Goal: Information Seeking & Learning: Learn about a topic

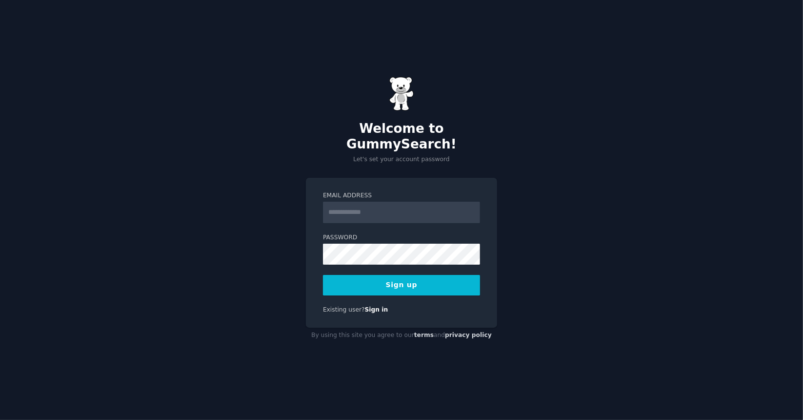
type input "**********"
click at [468, 244] on keeper-lock "Open Keeper Popup" at bounding box center [469, 246] width 12 height 12
click at [407, 282] on button "Sign up" at bounding box center [401, 285] width 157 height 20
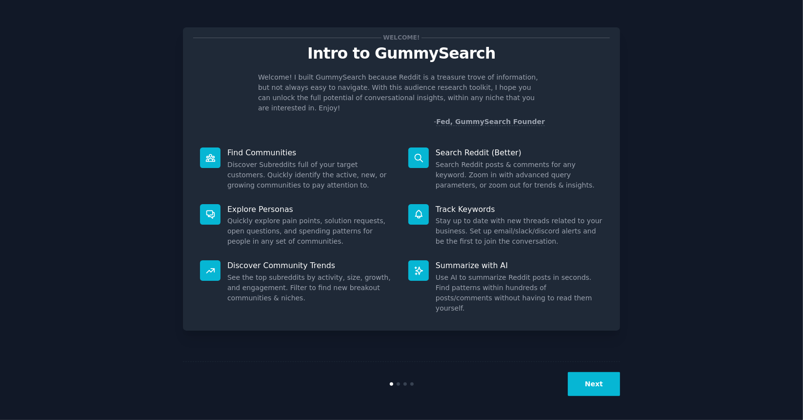
click at [599, 392] on button "Next" at bounding box center [594, 384] width 52 height 24
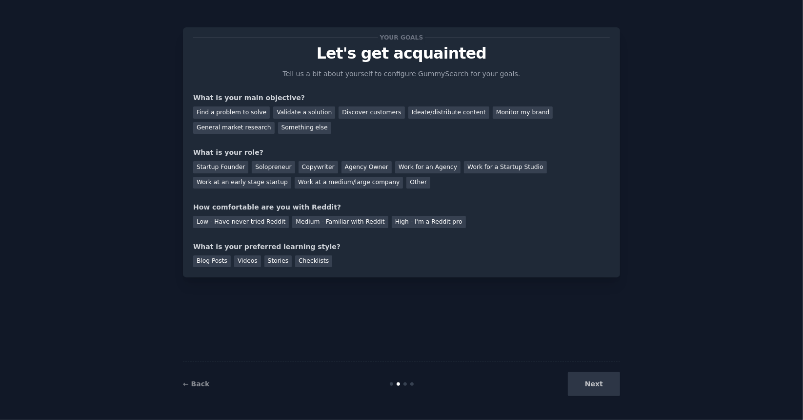
click at [747, 77] on div "Your goals Let's get acquainted Tell us a bit about yourself to configure Gummy…" at bounding box center [402, 210] width 776 height 392
click at [598, 388] on div "Next" at bounding box center [547, 384] width 146 height 24
click at [595, 386] on div "Next" at bounding box center [547, 384] width 146 height 24
click at [596, 386] on div "Next" at bounding box center [547, 384] width 146 height 24
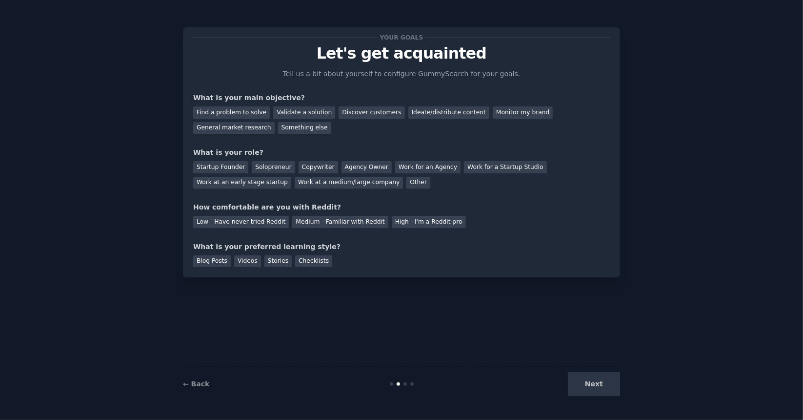
click at [609, 361] on div "← Back Next" at bounding box center [401, 383] width 437 height 45
click at [587, 379] on div "Next" at bounding box center [547, 384] width 146 height 24
click at [591, 383] on div "Next" at bounding box center [547, 384] width 146 height 24
click at [415, 382] on div at bounding box center [402, 383] width 146 height 3
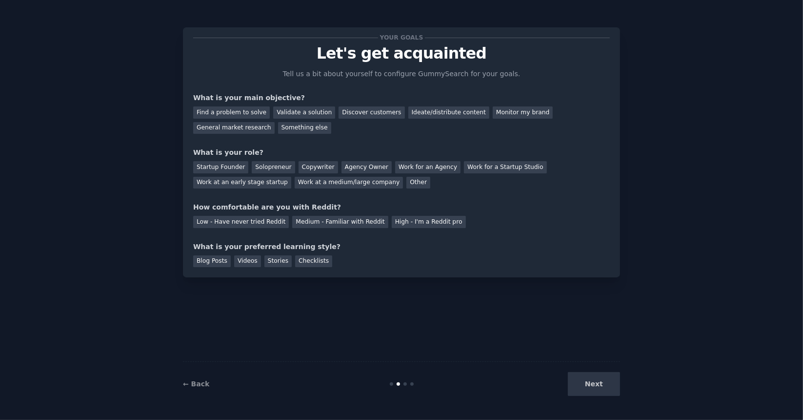
click at [410, 385] on div at bounding box center [411, 383] width 3 height 3
click at [600, 394] on div "Next" at bounding box center [547, 384] width 146 height 24
click at [587, 381] on div "Next" at bounding box center [547, 384] width 146 height 24
click at [197, 381] on link "← Back" at bounding box center [196, 384] width 26 height 8
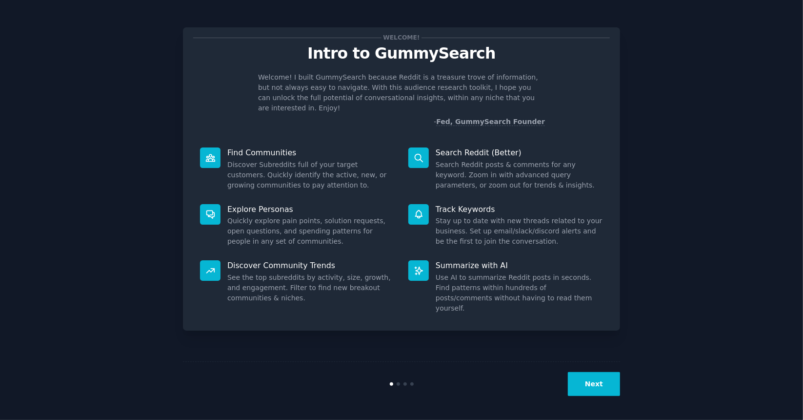
click at [623, 376] on div "Welcome! Intro to GummySearch Welcome! I built GummySearch because Reddit is a …" at bounding box center [402, 210] width 776 height 392
click at [598, 385] on button "Next" at bounding box center [594, 384] width 52 height 24
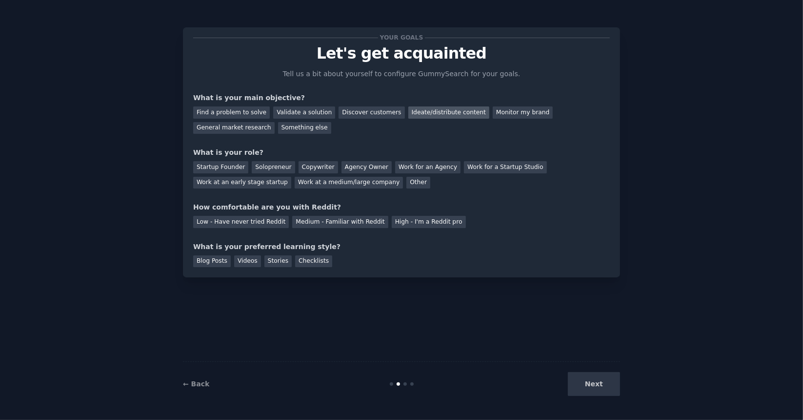
click at [448, 115] on div "Ideate/distribute content" at bounding box center [448, 112] width 81 height 12
click at [275, 122] on div "General market research" at bounding box center [233, 128] width 81 height 12
click at [295, 183] on div "Work at a medium/large company" at bounding box center [349, 183] width 108 height 12
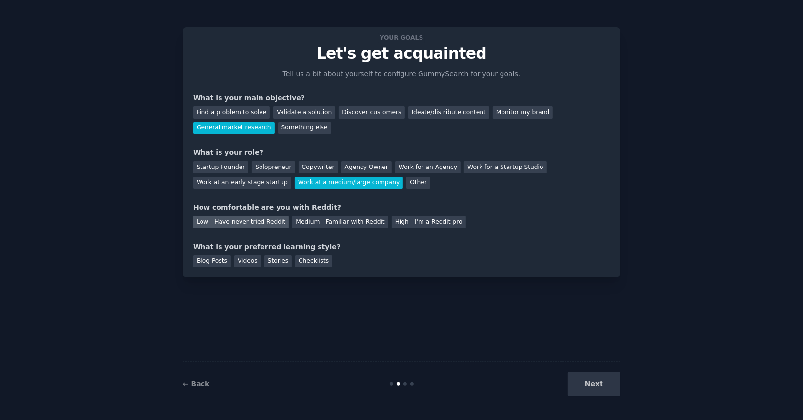
click at [270, 222] on div "Low - Have never tried Reddit" at bounding box center [241, 222] width 96 height 12
click at [345, 219] on div "Medium - Familiar with Reddit" at bounding box center [340, 222] width 96 height 12
click at [398, 224] on div "High - I'm a Reddit pro" at bounding box center [429, 222] width 74 height 12
click at [213, 261] on div "Blog Posts" at bounding box center [212, 261] width 38 height 12
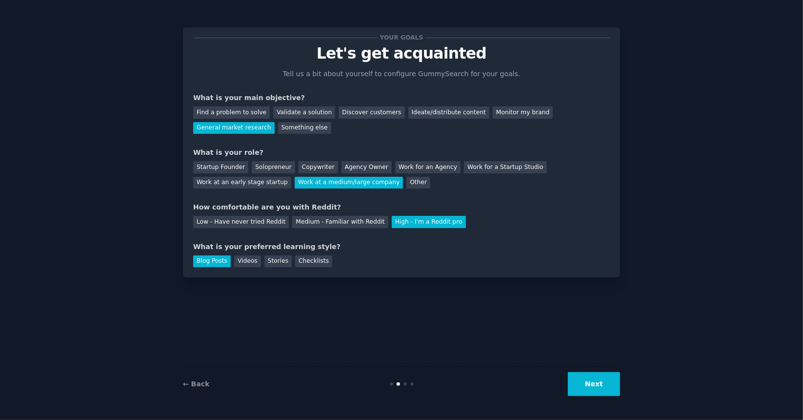
click at [619, 382] on button "Next" at bounding box center [594, 384] width 52 height 24
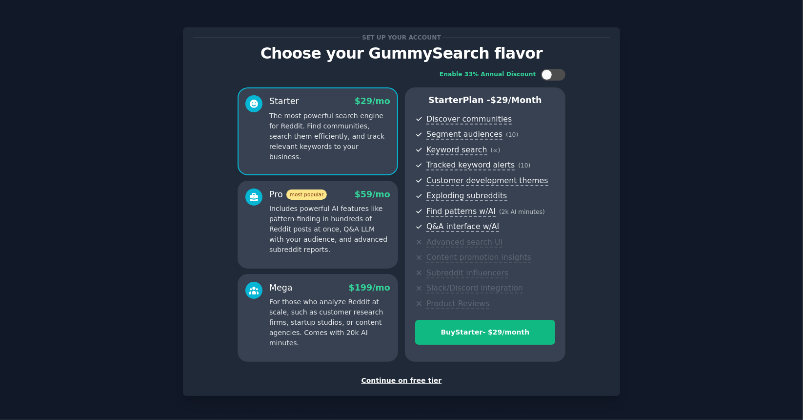
click at [414, 380] on div "Continue on free tier" at bounding box center [401, 380] width 417 height 10
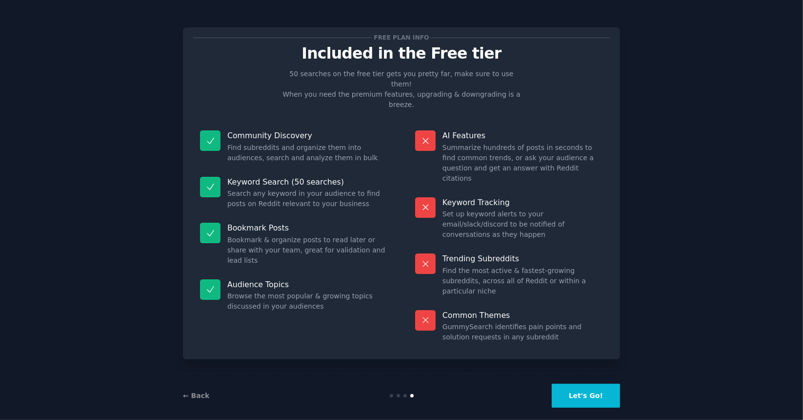
click at [583, 385] on button "Let's Go!" at bounding box center [586, 395] width 68 height 24
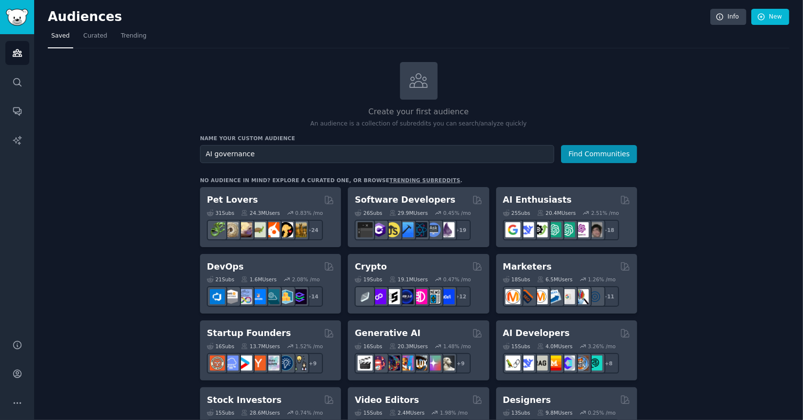
type input "AI governance"
click at [561, 145] on button "Find Communities" at bounding box center [599, 154] width 76 height 18
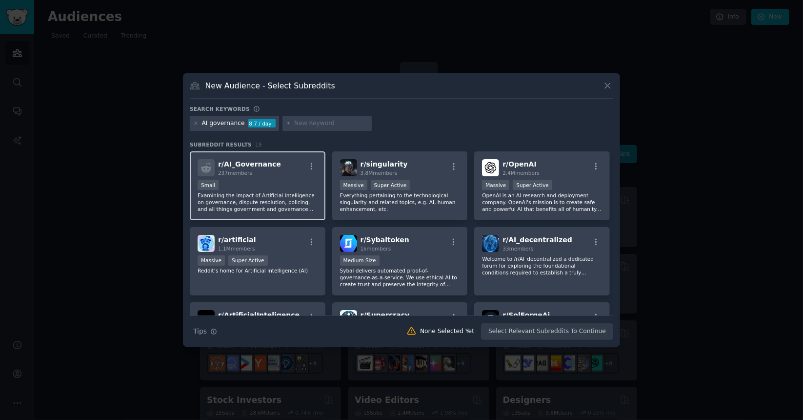
click at [260, 196] on p "Examining the impact of Artificial Intelligence on governance, dispute resoluti…" at bounding box center [258, 202] width 120 height 20
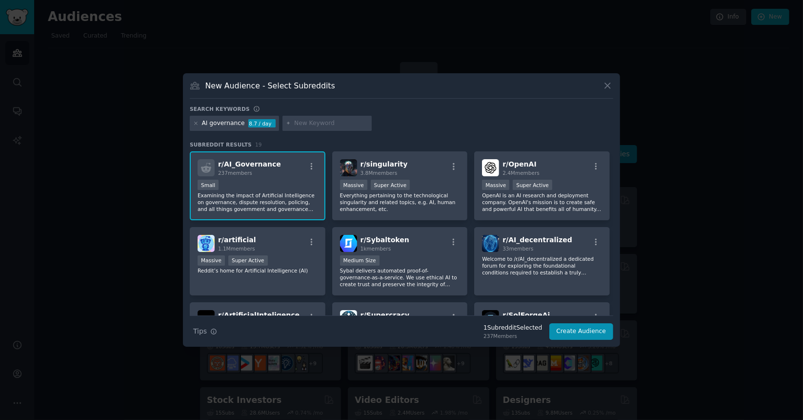
click at [260, 196] on p "Examining the impact of Artificial Intelligence on governance, dispute resoluti…" at bounding box center [258, 202] width 120 height 20
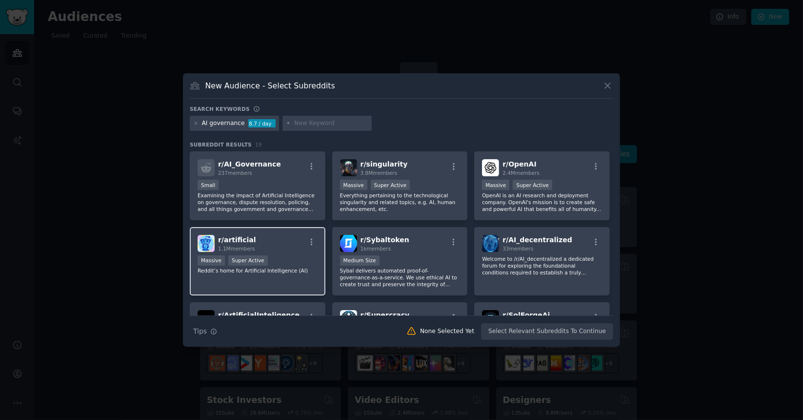
click at [251, 279] on div "r/ artificial 1.1M members Massive Super Active Reddit’s home for Artificial In…" at bounding box center [258, 261] width 136 height 69
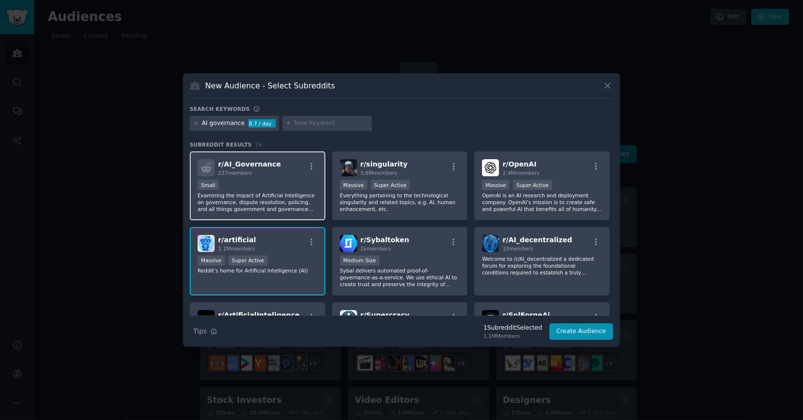
click at [259, 187] on div "Small" at bounding box center [258, 186] width 120 height 12
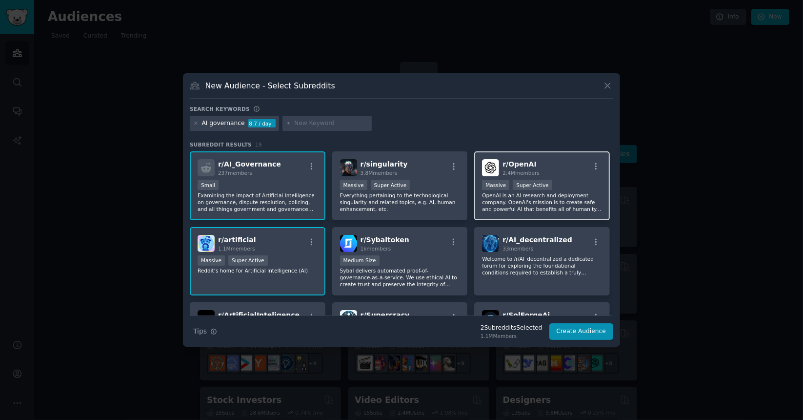
click at [542, 168] on div "r/ OpenAI 2.4M members" at bounding box center [542, 167] width 120 height 17
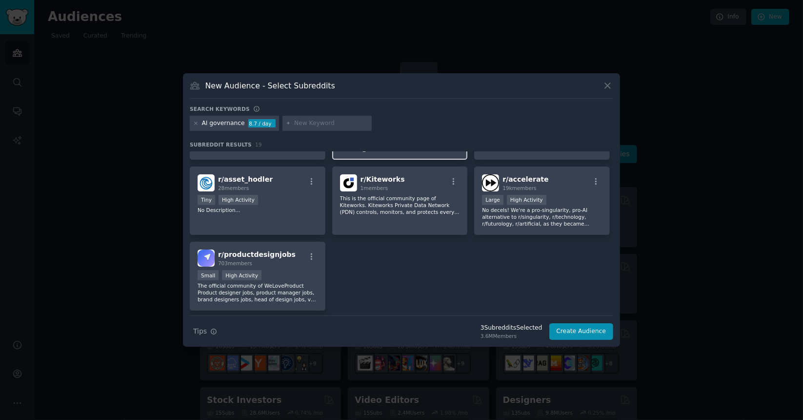
scroll to position [382, 0]
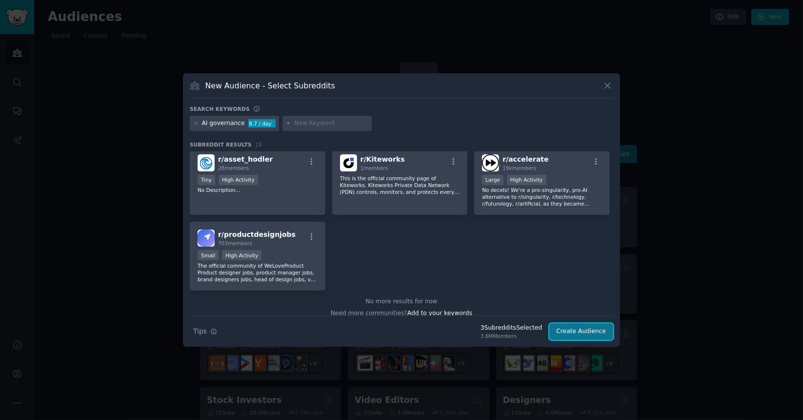
click at [580, 332] on button "Create Audience" at bounding box center [581, 331] width 64 height 17
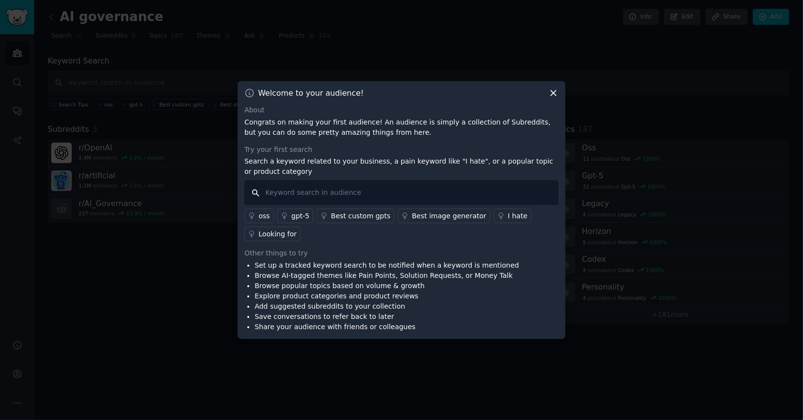
click at [477, 193] on input "text" at bounding box center [401, 192] width 314 height 25
type input "A"
type input "rolling out ai"
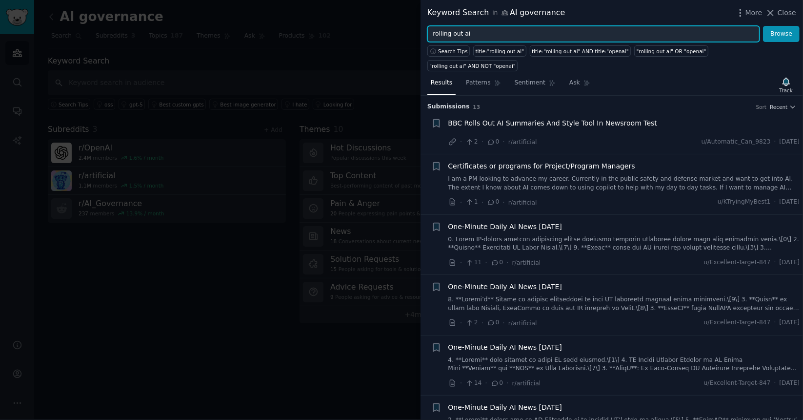
drag, startPoint x: 475, startPoint y: 34, endPoint x: 369, endPoint y: 37, distance: 105.9
click at [369, 37] on div "Keyword Search in AI governance More Close rolling out ai Browse Search Tips ti…" at bounding box center [401, 210] width 803 height 420
click at [763, 26] on button "Browse" at bounding box center [781, 34] width 37 height 17
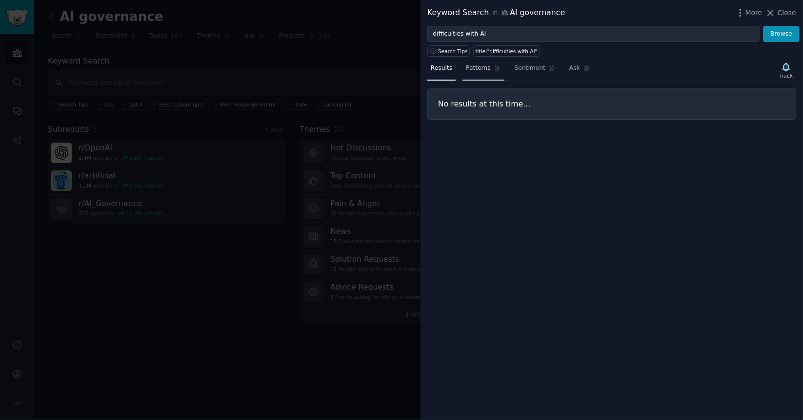
click at [482, 66] on span "Patterns" at bounding box center [478, 68] width 24 height 9
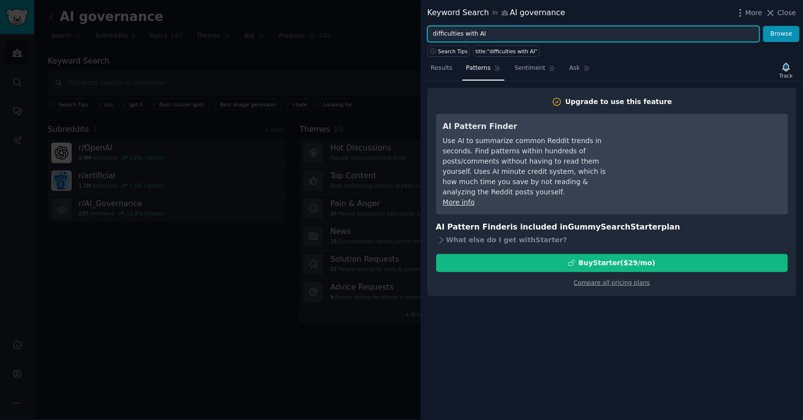
drag, startPoint x: 493, startPoint y: 27, endPoint x: 440, endPoint y: 33, distance: 53.9
click at [440, 33] on input "difficulties with AI" at bounding box center [593, 34] width 332 height 17
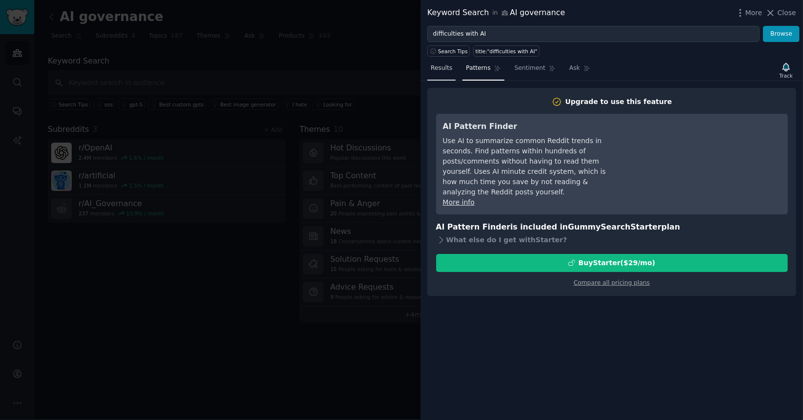
click at [435, 72] on link "Results" at bounding box center [441, 70] width 28 height 20
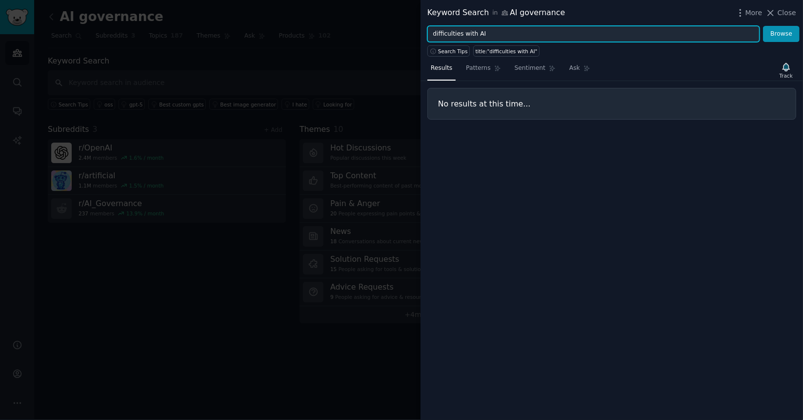
click at [498, 36] on input "difficulties with AI" at bounding box center [593, 34] width 332 height 17
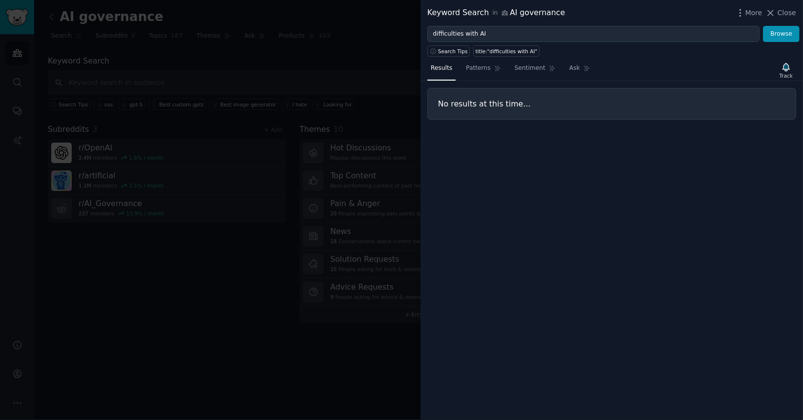
click at [526, 3] on div "Keyword Search in AI governance More Close" at bounding box center [612, 13] width 382 height 26
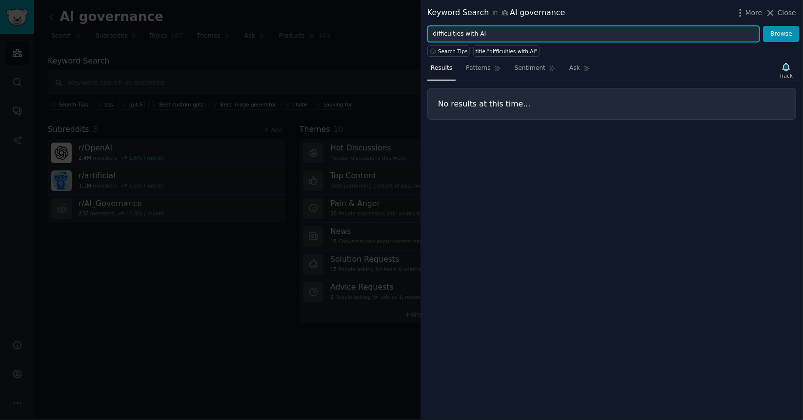
click at [508, 30] on input "difficulties with AI" at bounding box center [593, 34] width 332 height 17
click at [763, 26] on button "Browse" at bounding box center [781, 34] width 37 height 17
type input "A"
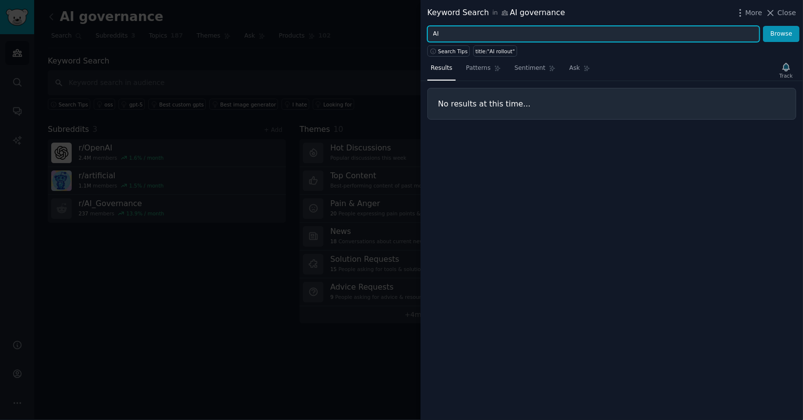
click at [763, 26] on button "Browse" at bounding box center [781, 34] width 37 height 17
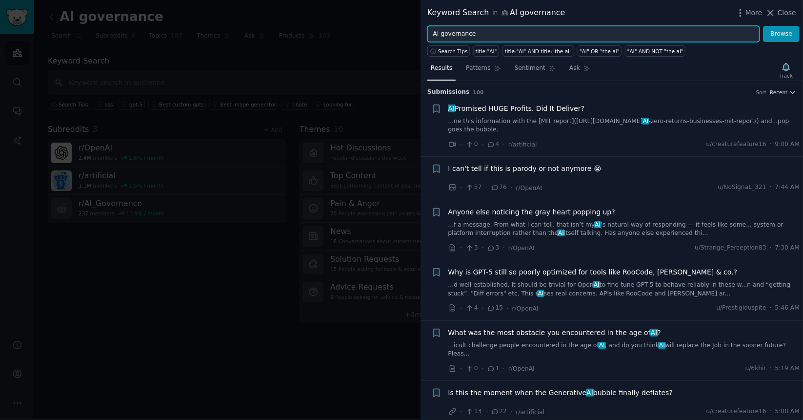
click at [763, 26] on button "Browse" at bounding box center [781, 34] width 37 height 17
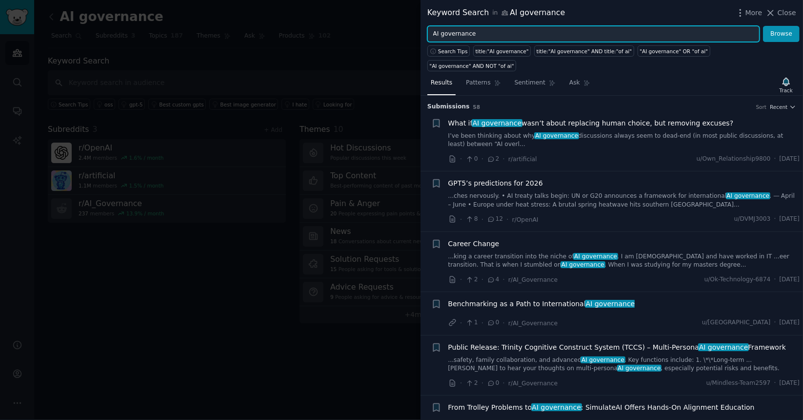
click at [508, 30] on input "AI governance" at bounding box center [593, 34] width 332 height 17
type input "shadow AI"
click at [763, 26] on button "Browse" at bounding box center [781, 34] width 37 height 17
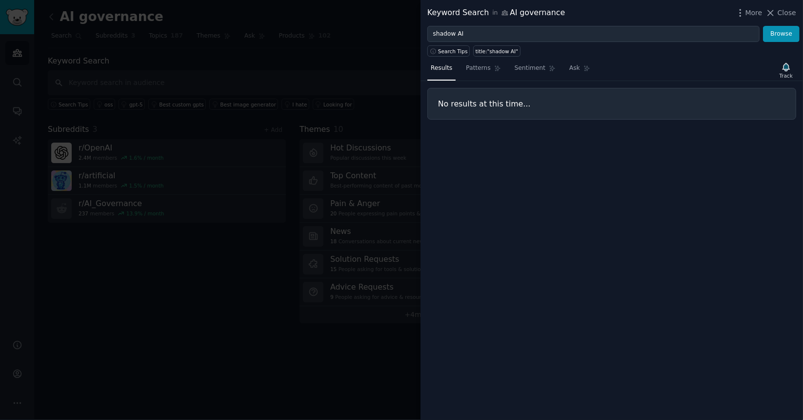
click at [351, 37] on div at bounding box center [401, 210] width 803 height 420
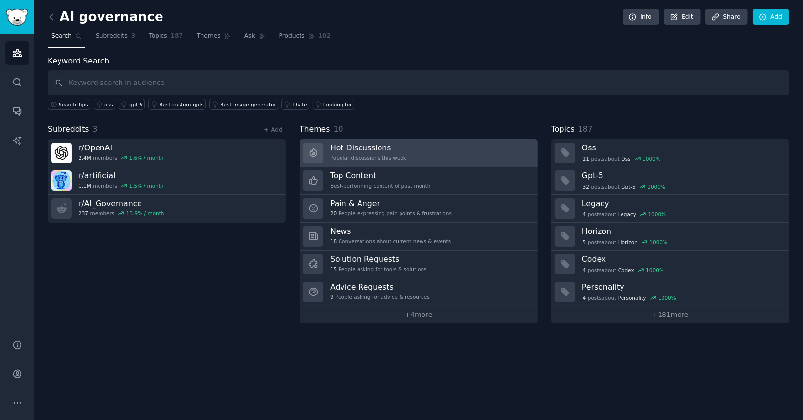
click at [416, 150] on link "Hot Discussions Popular discussions this week" at bounding box center [419, 153] width 238 height 28
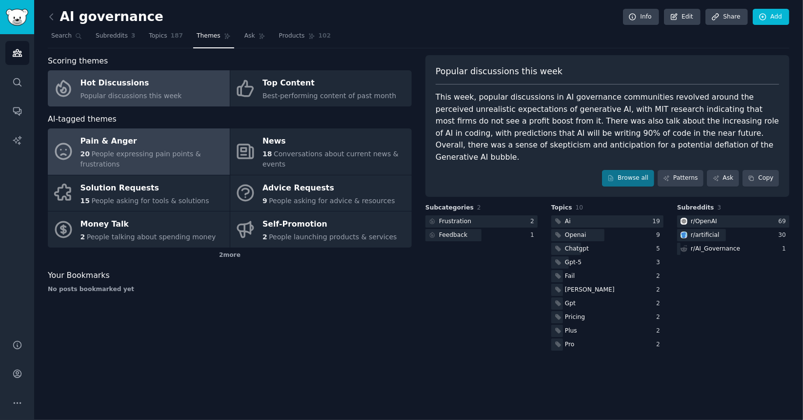
click at [198, 138] on div "Pain & Anger" at bounding box center [152, 142] width 144 height 16
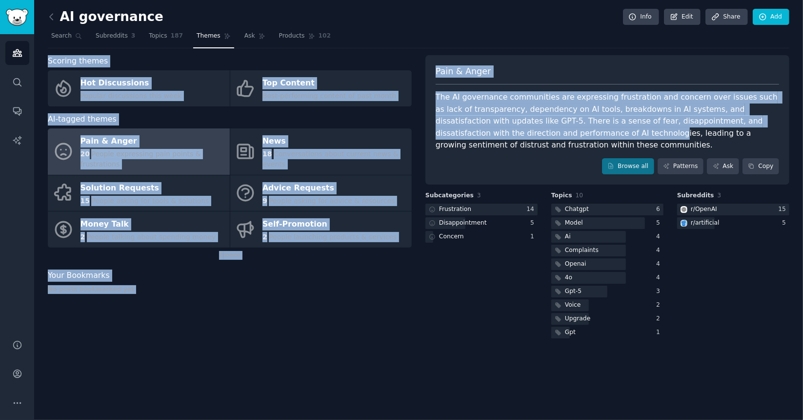
drag, startPoint x: 420, startPoint y: 42, endPoint x: 537, endPoint y: 130, distance: 146.1
click at [537, 130] on div "AI governance Info Edit Share Add Search Subreddits 3 Topics 187 Themes Ask Pro…" at bounding box center [419, 177] width 742 height 326
click at [436, 37] on nav "Search Subreddits 3 Topics 187 Themes Ask Products 102" at bounding box center [419, 38] width 742 height 20
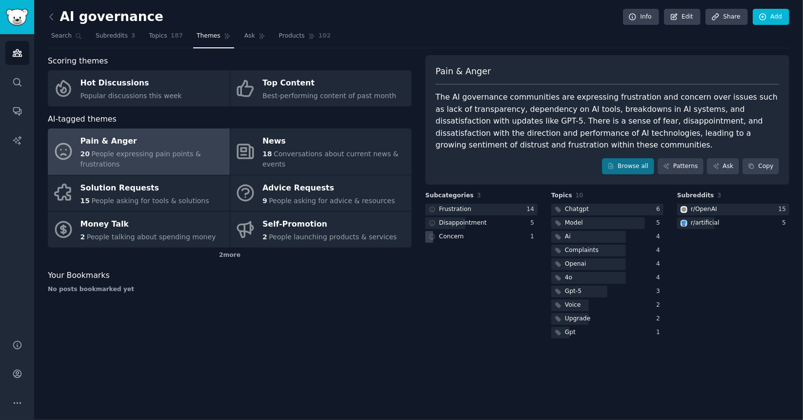
click at [465, 238] on div "Concern" at bounding box center [481, 237] width 112 height 12
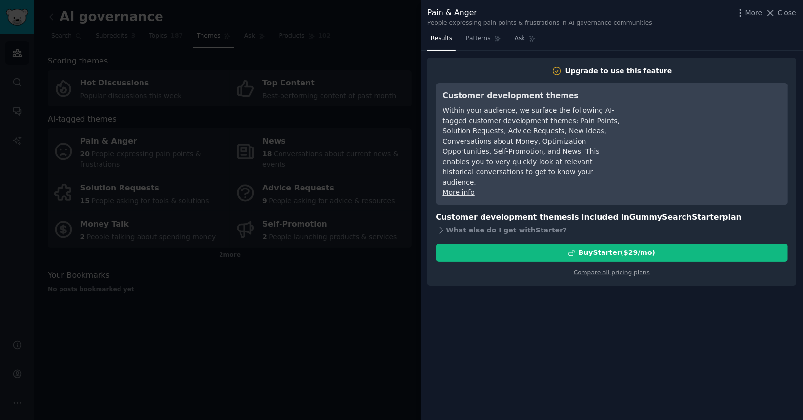
click at [354, 324] on div at bounding box center [401, 210] width 803 height 420
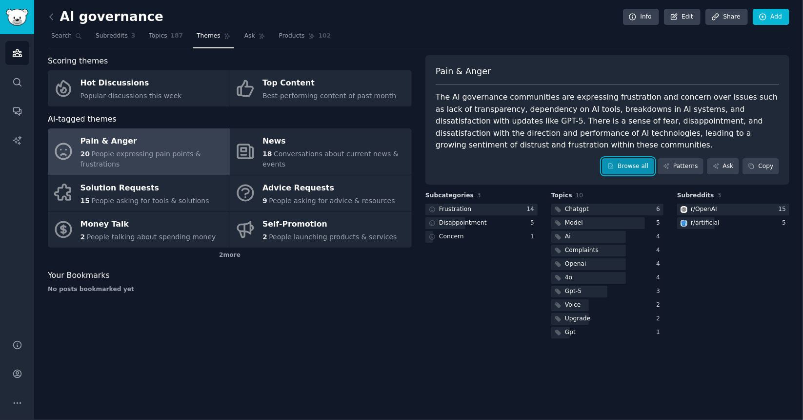
click at [633, 166] on link "Browse all" at bounding box center [628, 166] width 52 height 17
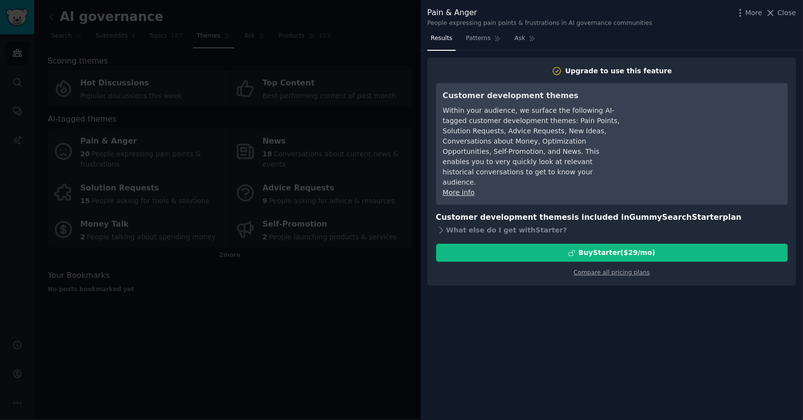
click at [268, 349] on div at bounding box center [401, 210] width 803 height 420
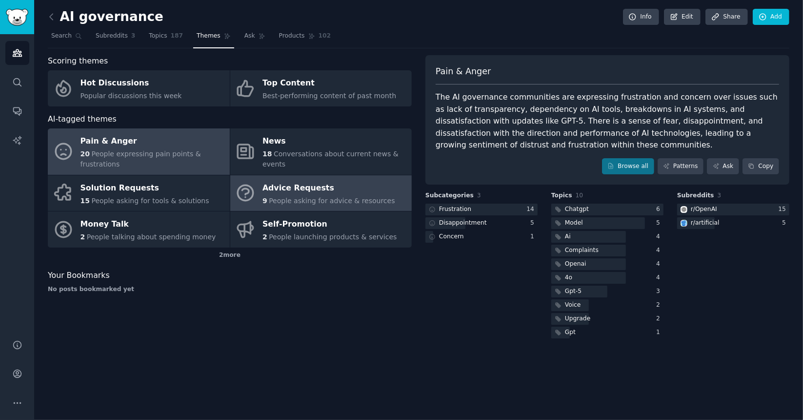
click at [286, 175] on link "Advice Requests 9 People asking for advice & resources" at bounding box center [321, 193] width 182 height 36
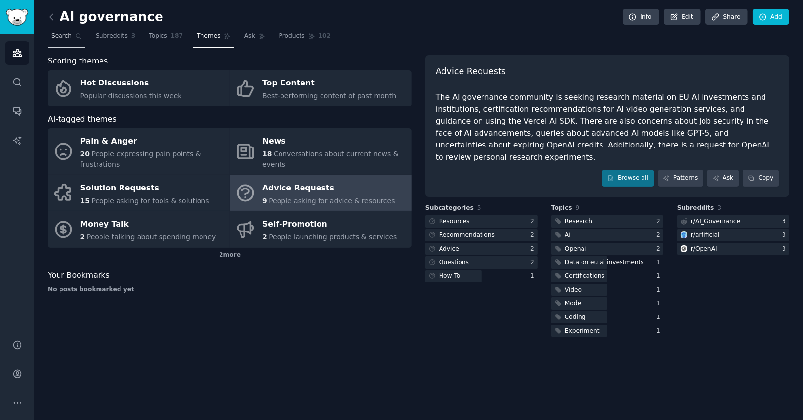
click at [57, 39] on span "Search" at bounding box center [61, 36] width 20 height 9
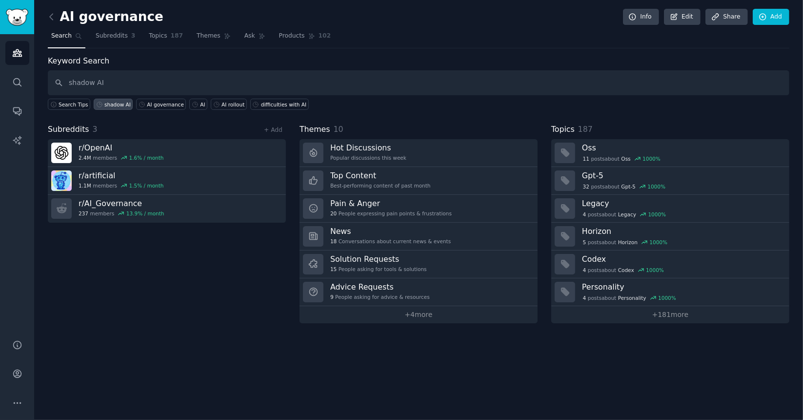
type input "shadow AI"
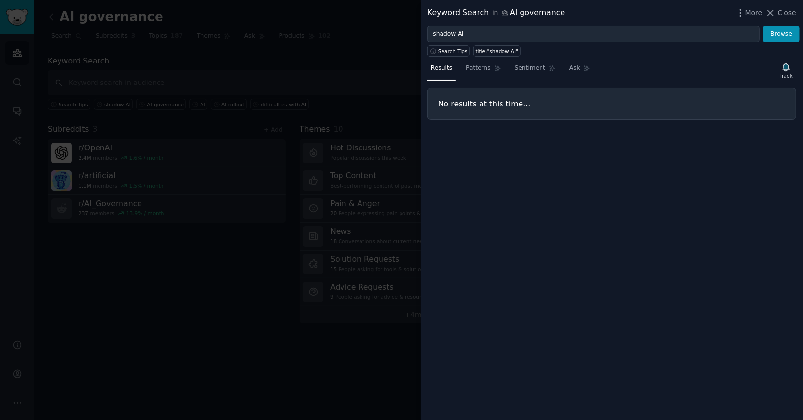
click at [146, 36] on div at bounding box center [401, 210] width 803 height 420
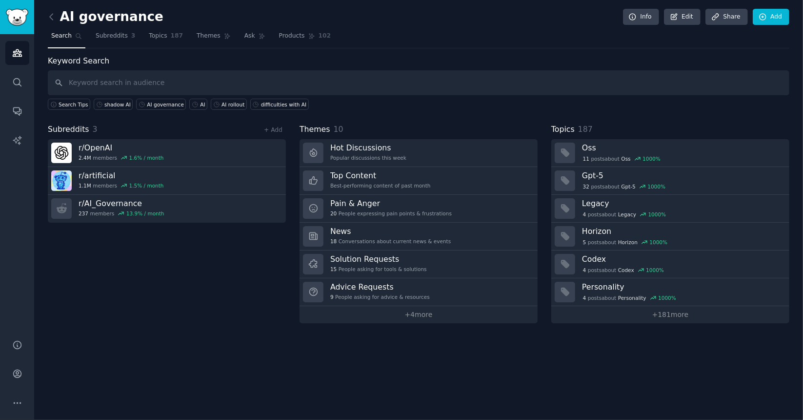
click at [179, 25] on div "AI governance Info Edit Share Add" at bounding box center [419, 19] width 742 height 20
click at [157, 36] on span "Topics" at bounding box center [158, 36] width 18 height 9
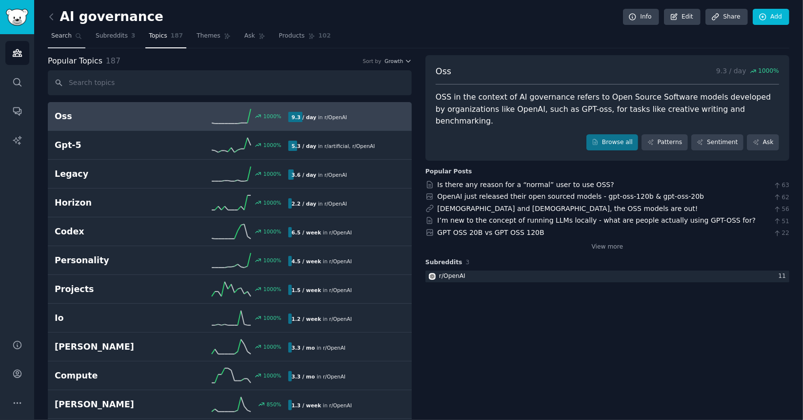
click at [71, 40] on link "Search" at bounding box center [67, 38] width 38 height 20
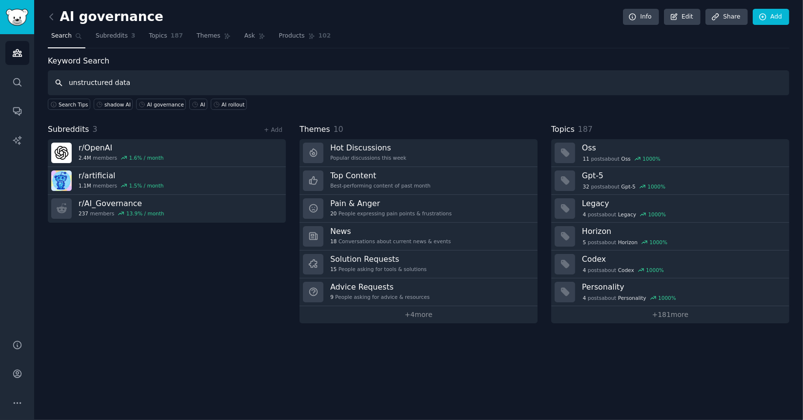
type input "unstructured data"
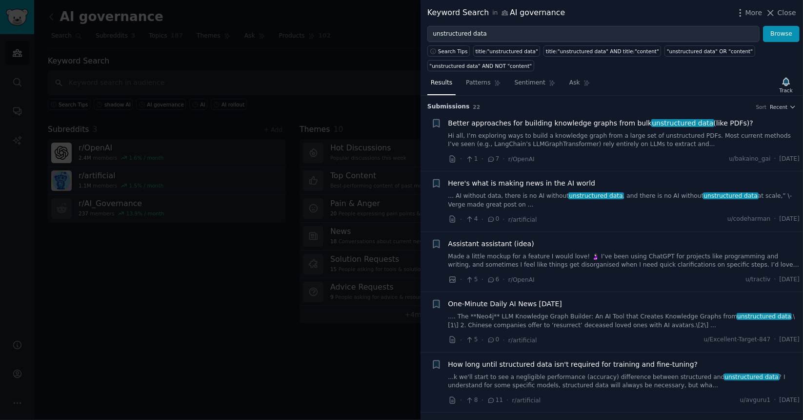
click at [309, 57] on div at bounding box center [401, 210] width 803 height 420
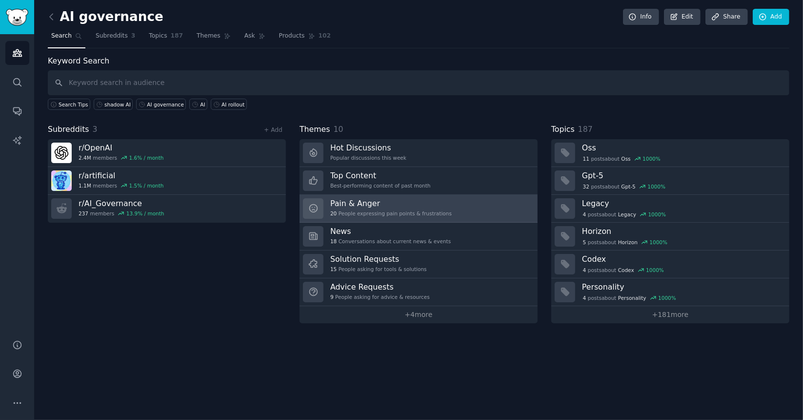
click at [372, 200] on h3 "Pain & Anger" at bounding box center [390, 203] width 121 height 10
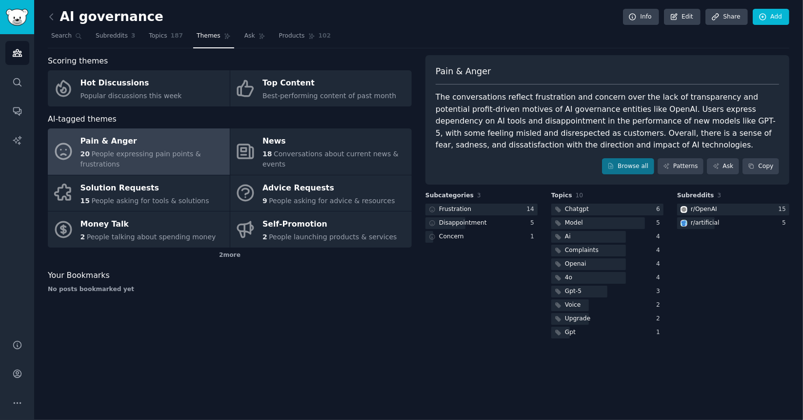
click at [41, 13] on div "AI governance Info Edit Share Add Search Subreddits 3 Topics 187 Themes Ask Pro…" at bounding box center [418, 210] width 769 height 420
click at [48, 17] on icon at bounding box center [51, 17] width 10 height 10
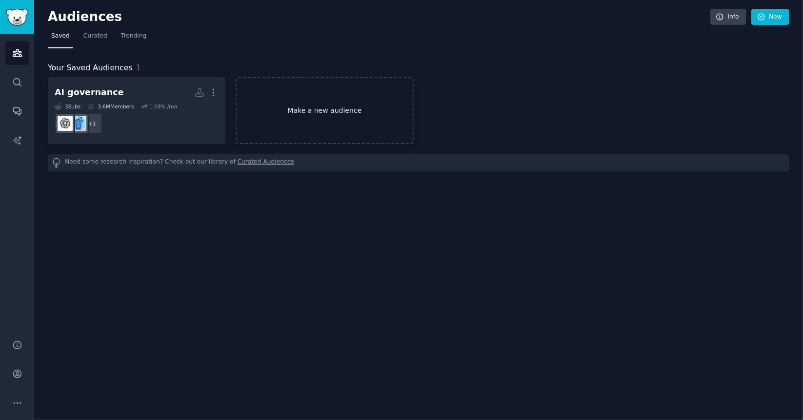
click at [385, 126] on link "Make a new audience" at bounding box center [325, 110] width 178 height 67
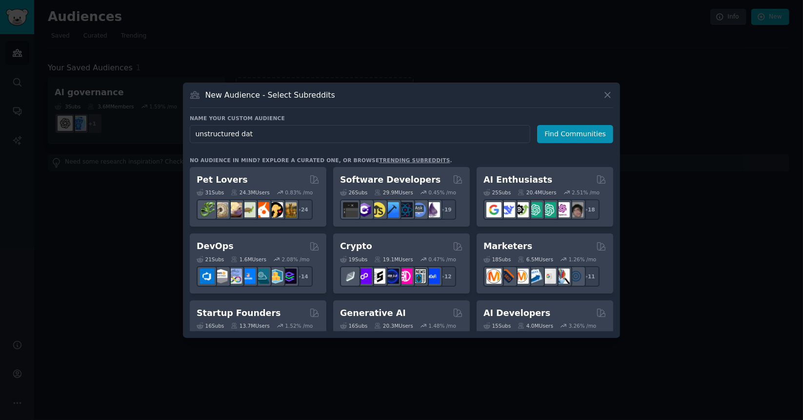
type input "unstructured data"
click button "Find Communities" at bounding box center [575, 134] width 76 height 18
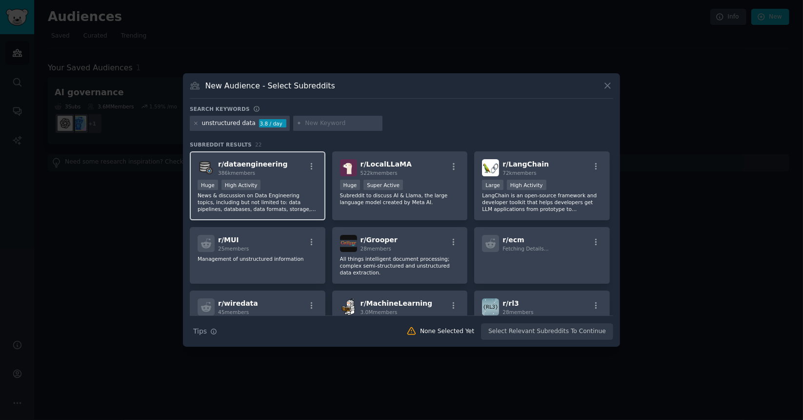
click at [285, 181] on div "Huge High Activity" at bounding box center [258, 186] width 120 height 12
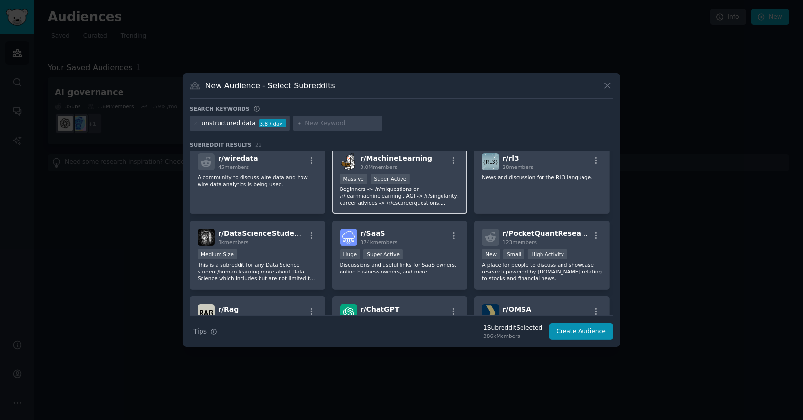
scroll to position [237, 0]
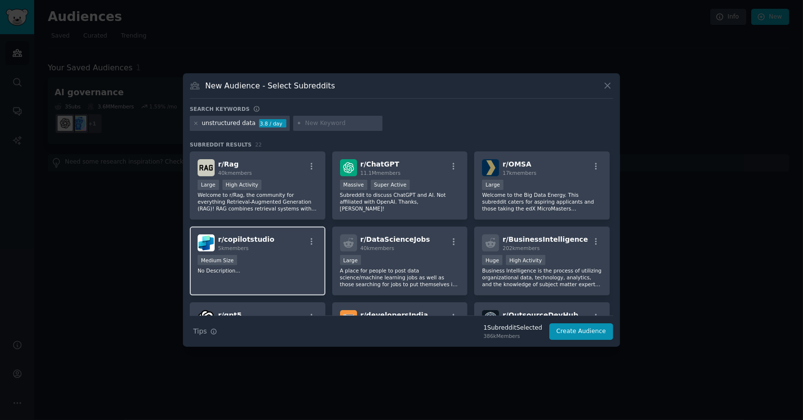
click at [273, 244] on div "r/ copilotstudio 5k members" at bounding box center [258, 242] width 120 height 17
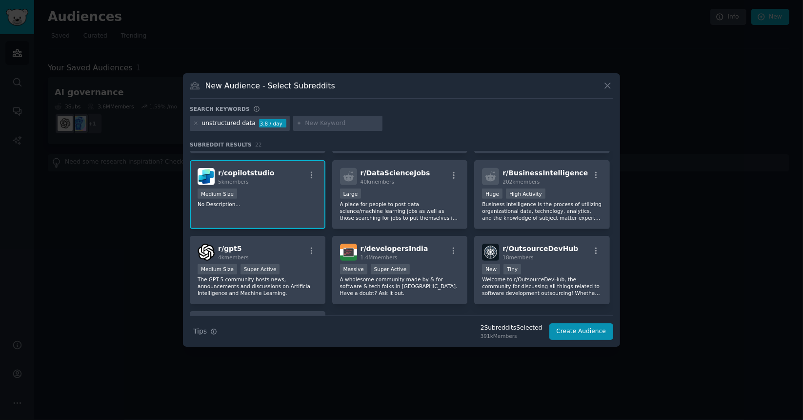
scroll to position [358, 0]
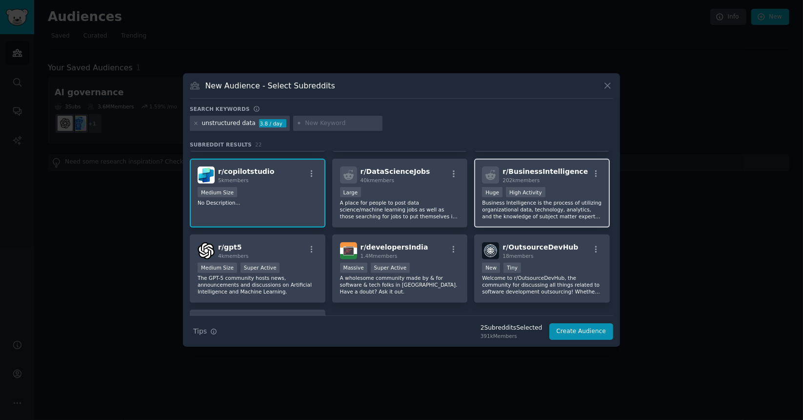
click at [510, 214] on p "Business Intelligence is the process of utilizing organizational data, technolo…" at bounding box center [542, 209] width 120 height 20
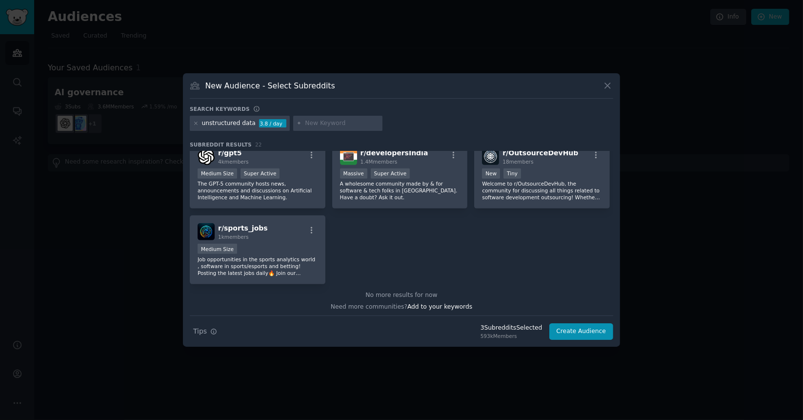
scroll to position [451, 0]
click at [341, 123] on input "text" at bounding box center [342, 123] width 74 height 9
type input "data governance"
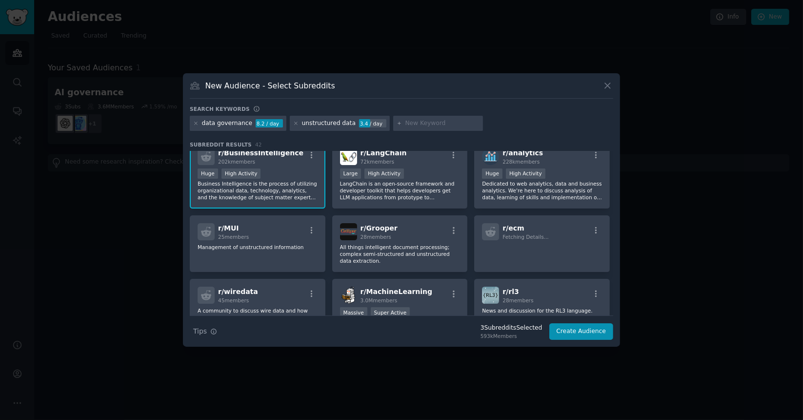
scroll to position [88, 0]
click at [514, 152] on span "r/ analytics" at bounding box center [522, 151] width 40 height 8
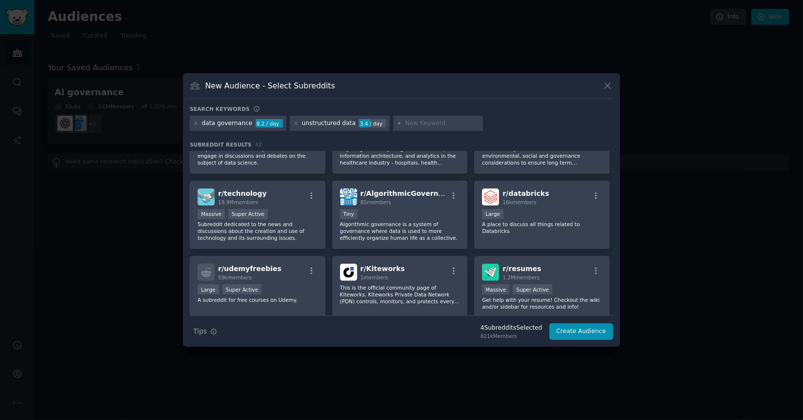
scroll to position [412, 0]
click at [196, 122] on icon at bounding box center [196, 123] width 2 height 2
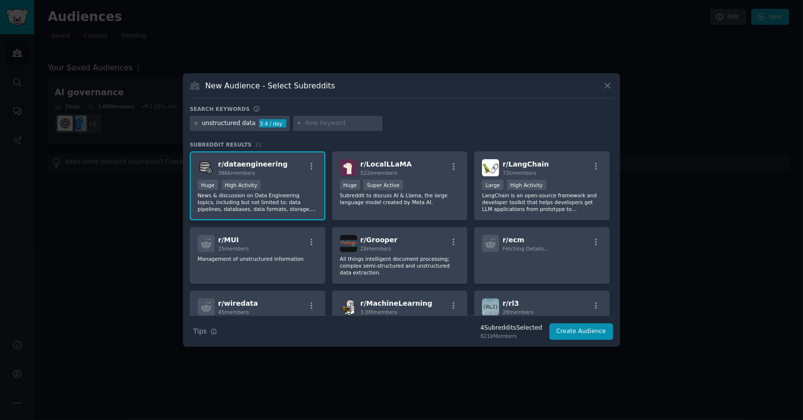
click at [194, 121] on icon at bounding box center [195, 122] width 5 height 5
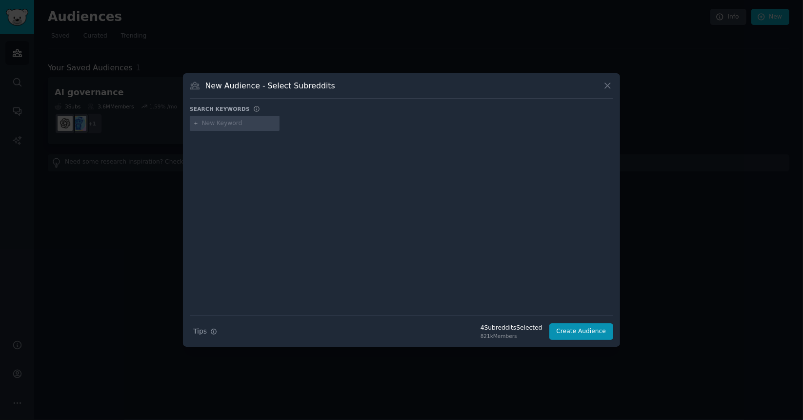
click at [252, 127] on input "text" at bounding box center [239, 123] width 74 height 9
type input "data governance"
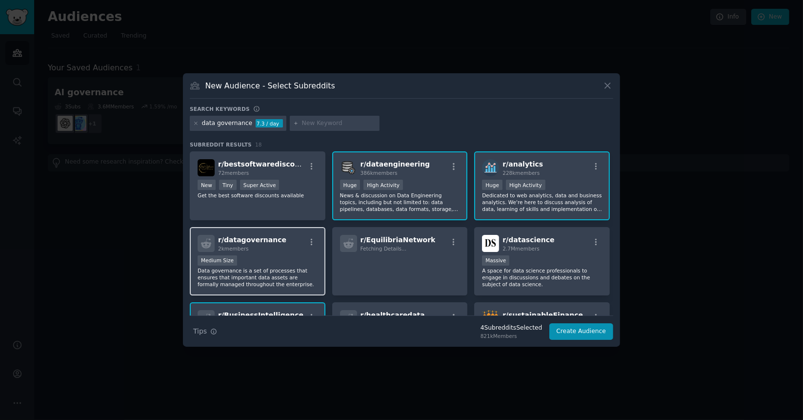
click at [272, 259] on div "Medium Size" at bounding box center [258, 261] width 120 height 12
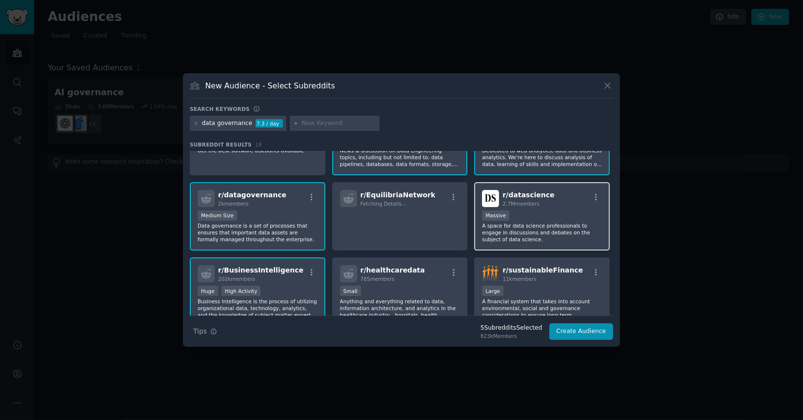
scroll to position [47, 0]
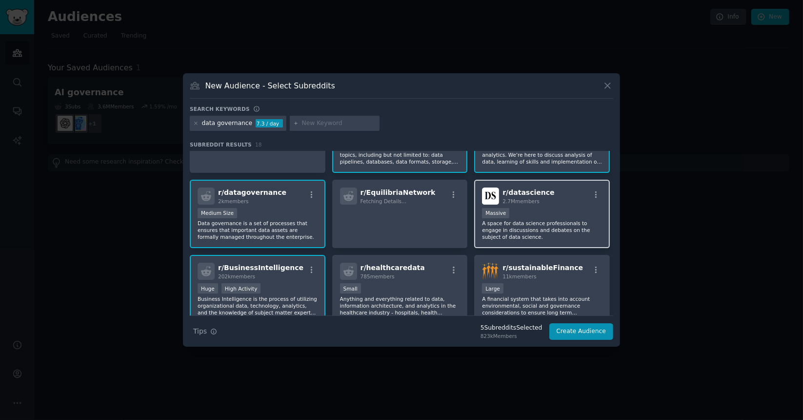
click at [547, 220] on p "A space for data science professionals to engage in discussions and debates on …" at bounding box center [542, 230] width 120 height 20
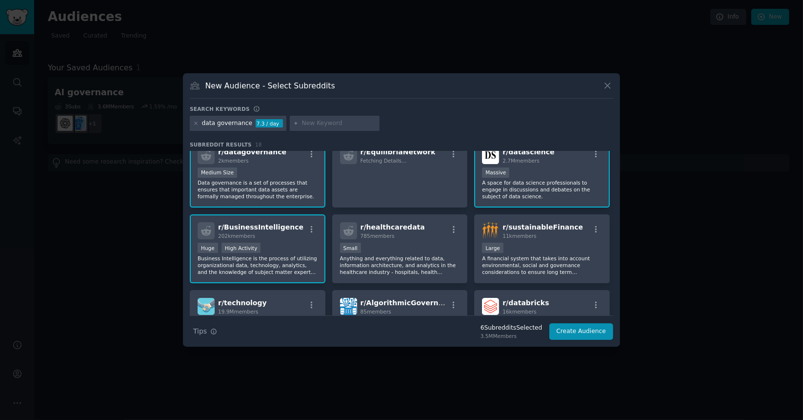
scroll to position [133, 0]
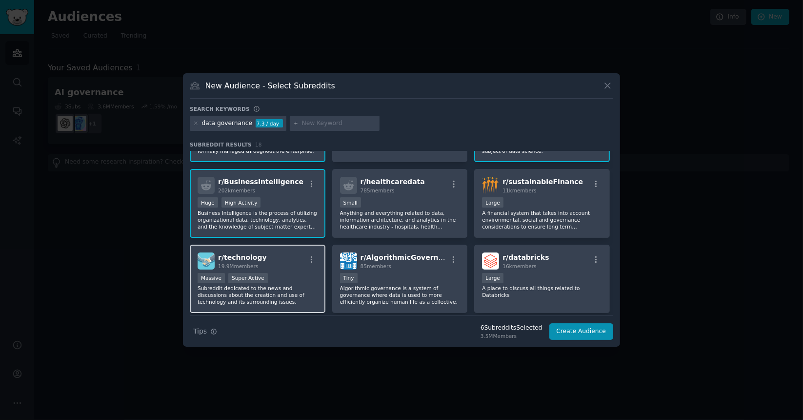
click at [269, 291] on p "Subreddit dedicated to the news and discussions about the creation and use of t…" at bounding box center [258, 294] width 120 height 20
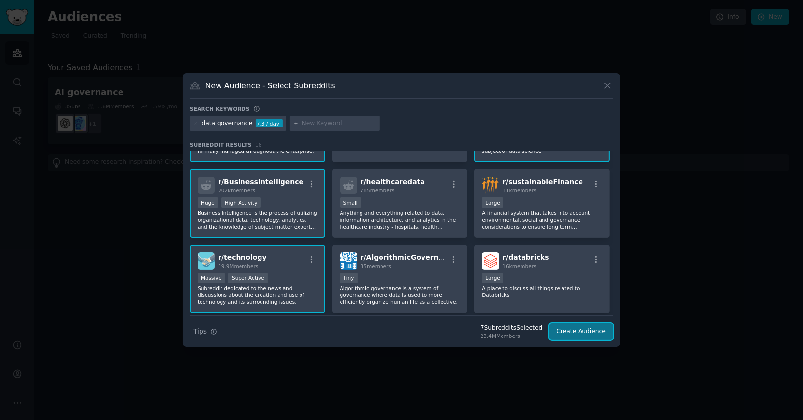
click at [591, 332] on button "Create Audience" at bounding box center [581, 331] width 64 height 17
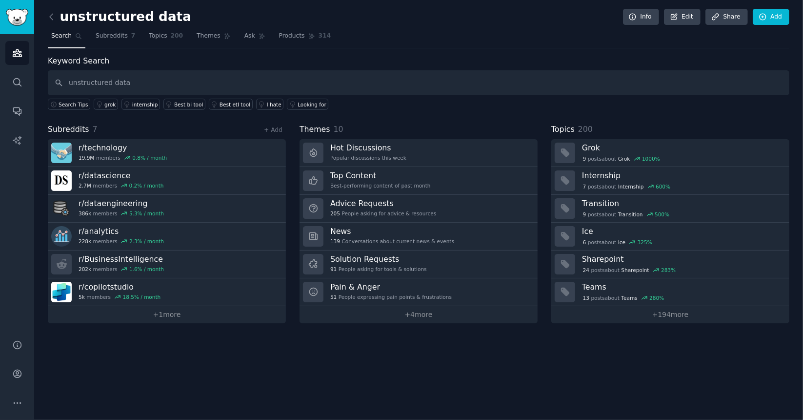
type input "unstructured data"
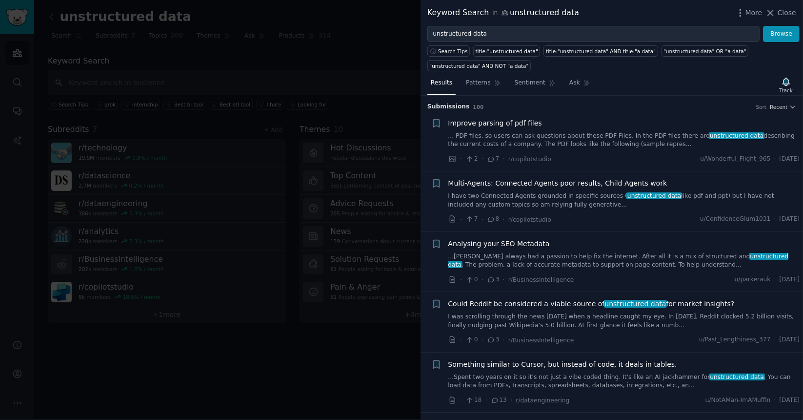
click at [326, 342] on div at bounding box center [401, 210] width 803 height 420
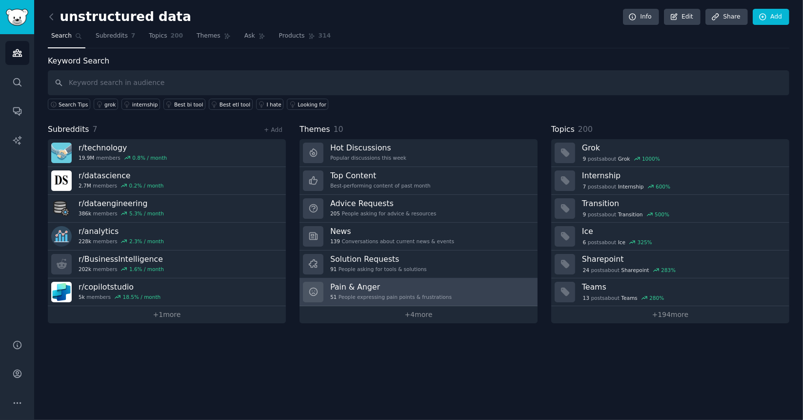
click at [414, 278] on link "Pain & Anger 51 People expressing pain points & frustrations" at bounding box center [419, 292] width 238 height 28
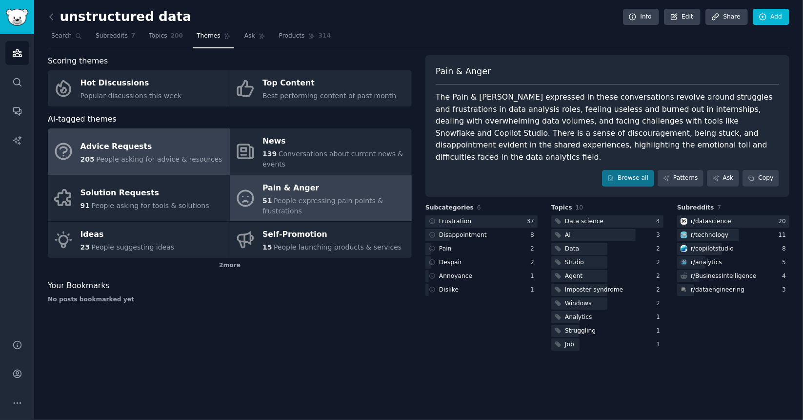
click at [176, 139] on div "Advice Requests" at bounding box center [151, 147] width 142 height 16
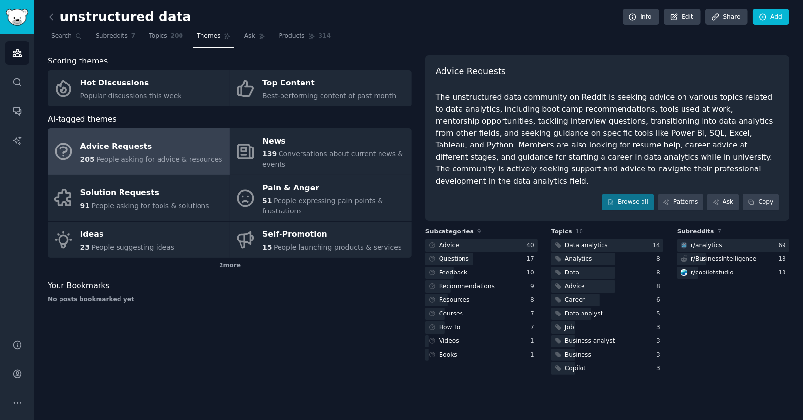
click at [45, 18] on div "unstructured data Info Edit Share Add Search Subreddits 7 Topics 200 Themes Ask…" at bounding box center [418, 210] width 769 height 420
click at [53, 19] on icon at bounding box center [51, 17] width 10 height 10
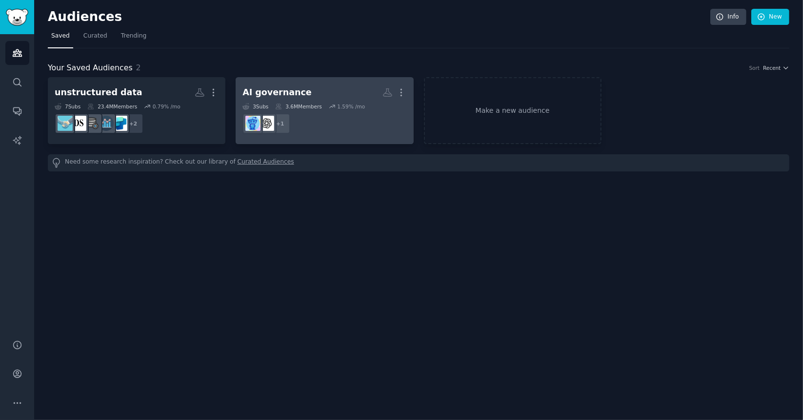
click at [299, 110] on dd "+ 1" at bounding box center [324, 123] width 164 height 27
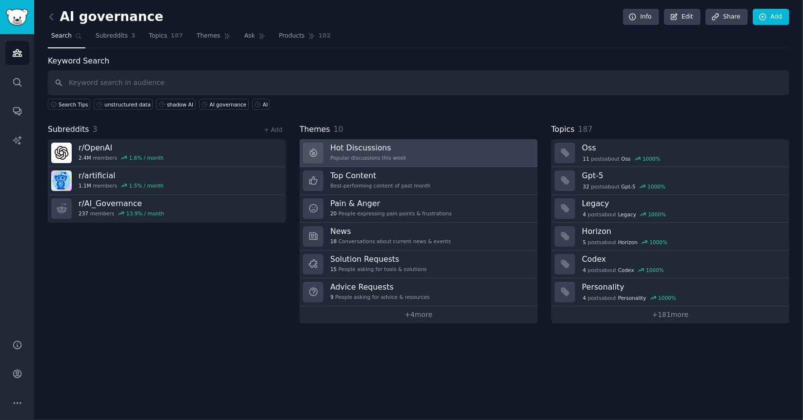
click at [356, 151] on div "Hot Discussions Popular discussions this week" at bounding box center [368, 152] width 76 height 20
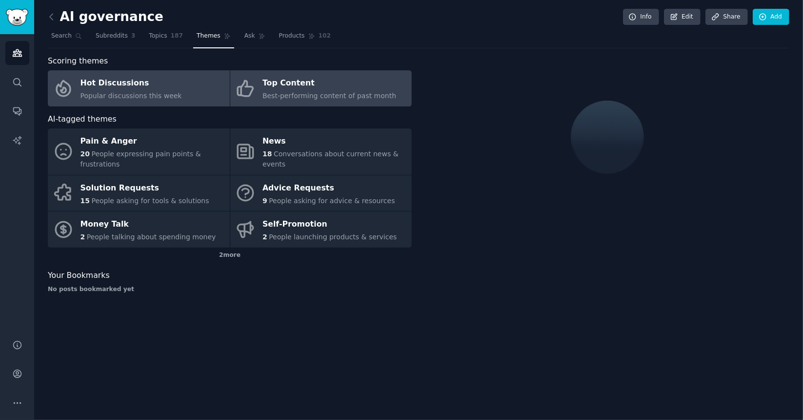
click at [327, 76] on div "Top Content" at bounding box center [329, 84] width 134 height 16
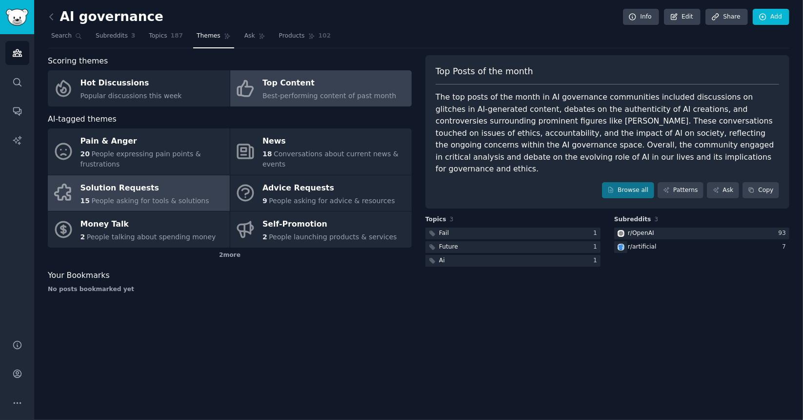
click at [99, 197] on span "People asking for tools & solutions" at bounding box center [150, 201] width 118 height 8
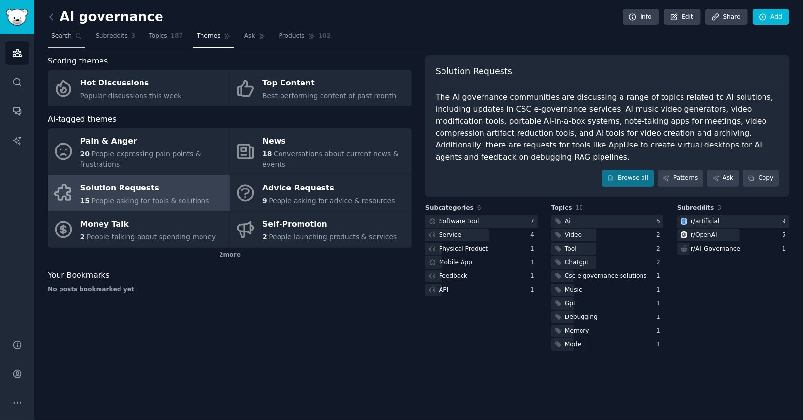
click at [64, 34] on span "Search" at bounding box center [61, 36] width 20 height 9
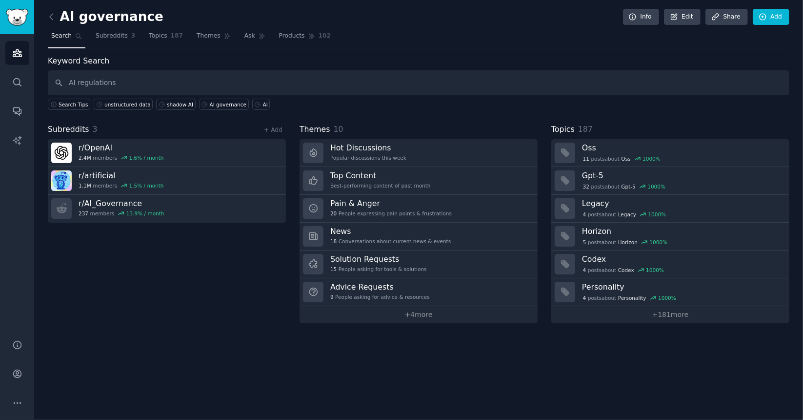
type input "AI regulations"
type input "\"
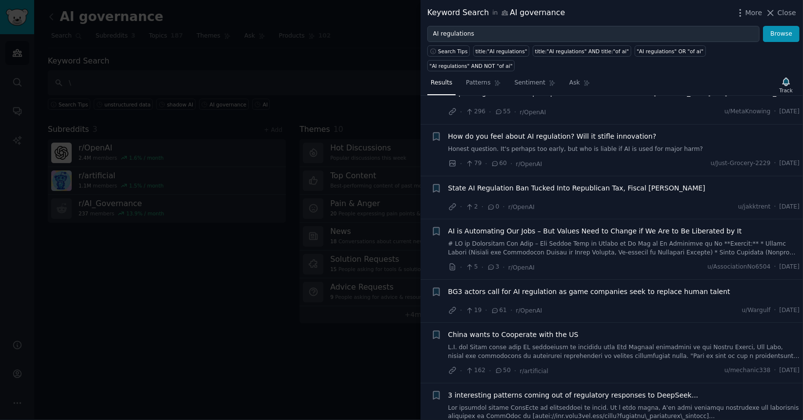
scroll to position [439, 0]
click at [176, 408] on div at bounding box center [401, 210] width 803 height 420
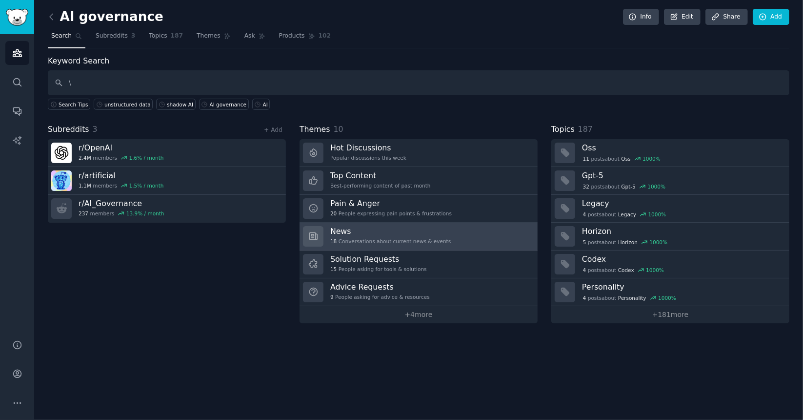
click at [385, 239] on div "18 Conversations about current news & events" at bounding box center [390, 241] width 120 height 7
